Goal: Task Accomplishment & Management: Complete application form

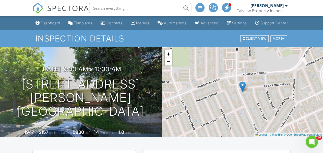
click at [45, 23] on link "Dashboard" at bounding box center [47, 22] width 29 height 9
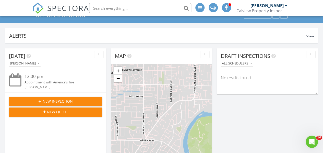
scroll to position [51, 0]
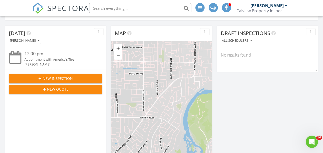
click at [71, 77] on span "New Inspection" at bounding box center [58, 78] width 30 height 5
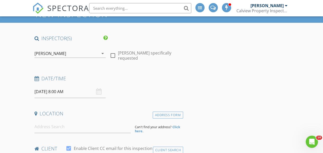
scroll to position [51, 0]
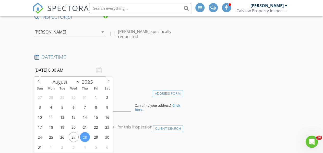
click at [65, 68] on input "08/28/2025 8:00 AM" at bounding box center [69, 70] width 71 height 13
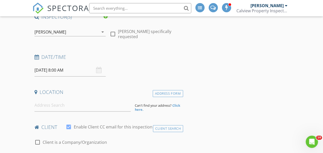
click at [45, 64] on input "08/28/2025 8:00 AM" at bounding box center [69, 70] width 71 height 13
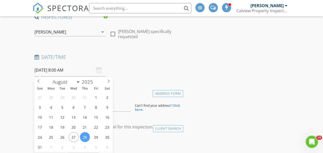
select select "8"
type input "09/04/2025 8:00 AM"
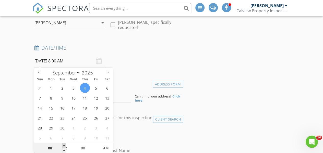
type input "09"
type input "09/04/2025 9:00 AM"
click at [63, 146] on span at bounding box center [64, 145] width 4 height 5
type input "10"
type input "09/04/2025 10:00 AM"
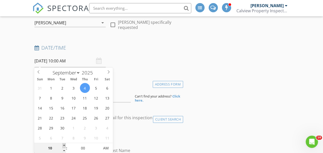
click at [63, 146] on span at bounding box center [64, 145] width 4 height 5
type input "11"
type input "09/04/2025 11:00 AM"
click at [63, 146] on span at bounding box center [64, 145] width 4 height 5
type input "12"
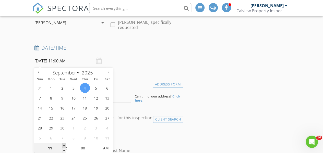
type input "09/04/2025 12:00 PM"
click at [63, 146] on span at bounding box center [64, 145] width 4 height 5
click at [162, 64] on div "Date/Time 09/04/2025 12:00 PM" at bounding box center [107, 55] width 151 height 23
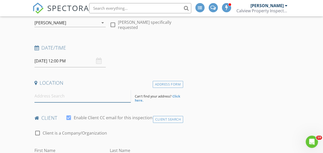
click at [44, 99] on input at bounding box center [82, 96] width 96 height 13
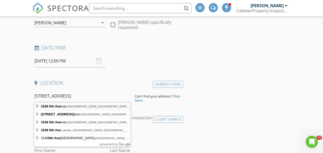
type input "1549 5th Avenue, Oakland, CA, USA"
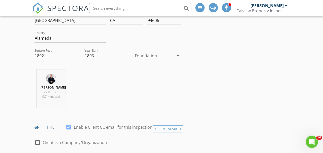
scroll to position [202, 0]
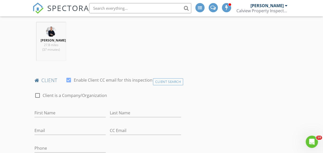
click at [58, 107] on div "First Name" at bounding box center [69, 113] width 71 height 17
click at [63, 111] on input "First Name" at bounding box center [69, 112] width 71 height 8
type input "Mengke"
type input "Ding"
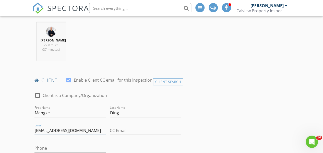
type input "mkding71@gmail.com"
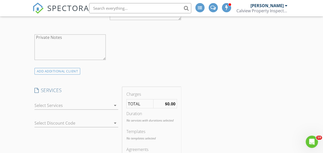
scroll to position [432, 0]
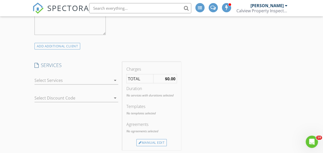
type input "510-431-9358"
click at [115, 78] on icon "arrow_drop_down" at bounding box center [115, 80] width 6 height 6
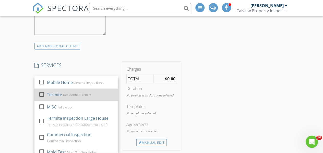
scroll to position [74, 0]
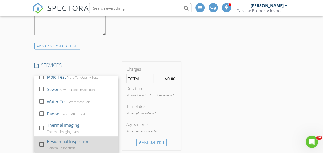
click at [77, 146] on div "Residential Inspection General Inspection" at bounding box center [80, 144] width 67 height 16
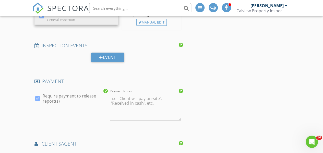
click at [206, 71] on div "INSPECTOR(S) check_box Ian Durell PRIMARY Ian Durell arrow_drop_down check_box_…" at bounding box center [161, 11] width 258 height 1012
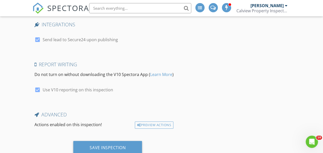
scroll to position [934, 0]
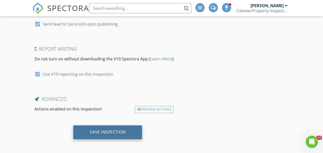
click at [94, 129] on div "Save Inspection" at bounding box center [108, 131] width 36 height 5
